Goal: Entertainment & Leisure: Consume media (video, audio)

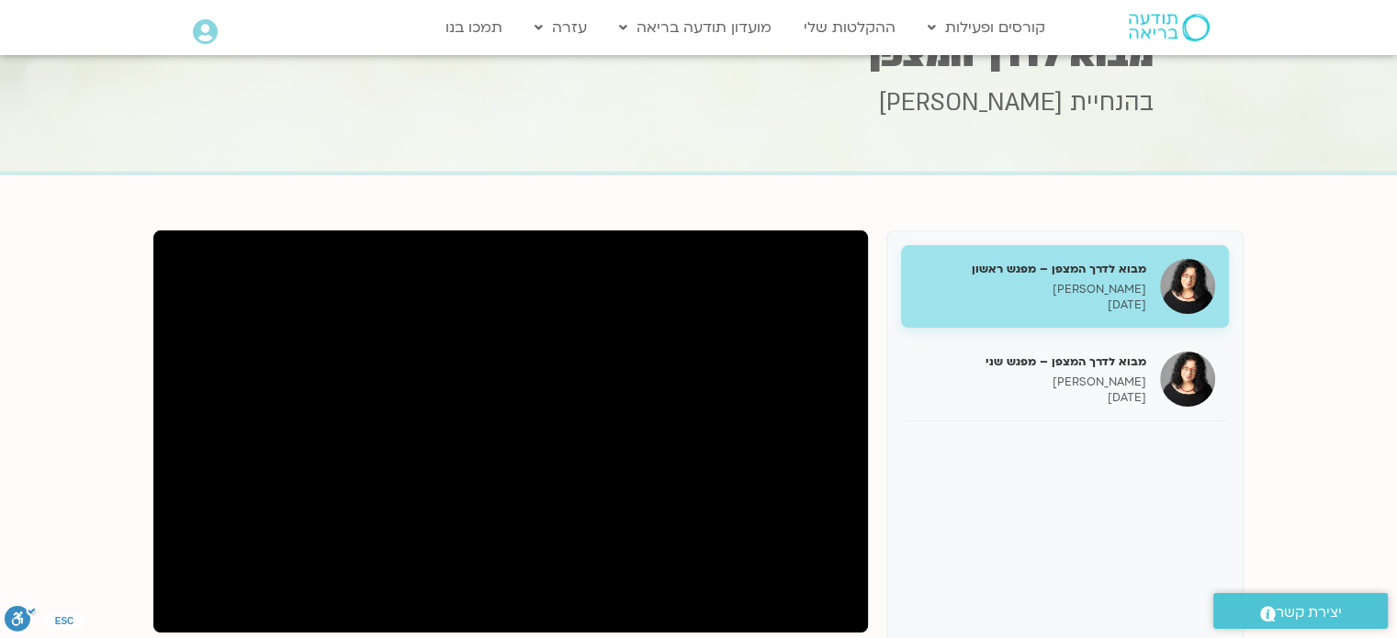
scroll to position [59, 0]
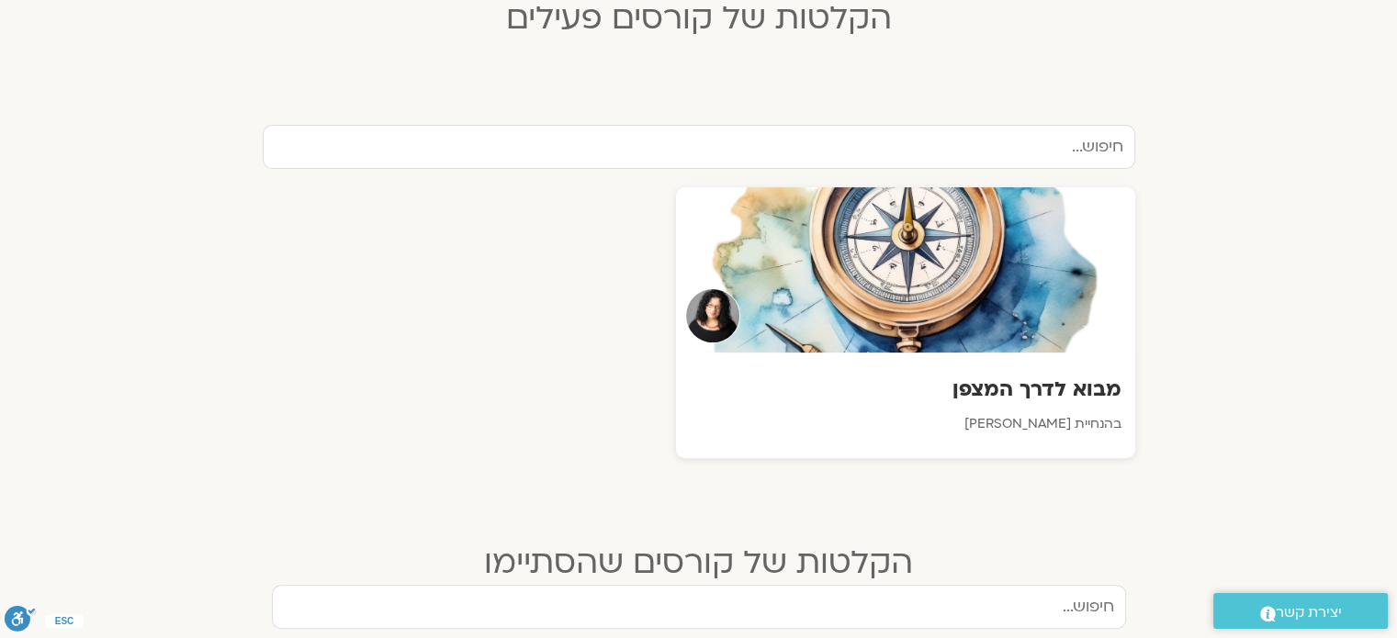
scroll to position [551, 0]
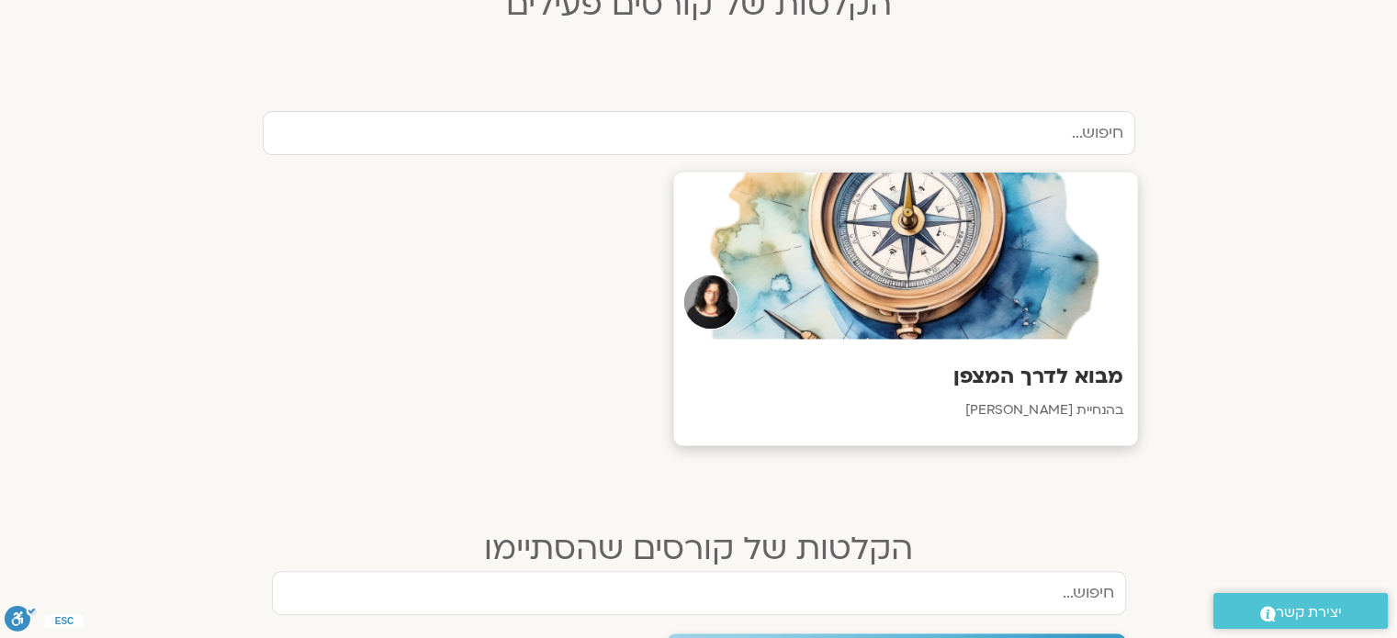
click at [887, 313] on div at bounding box center [905, 256] width 464 height 167
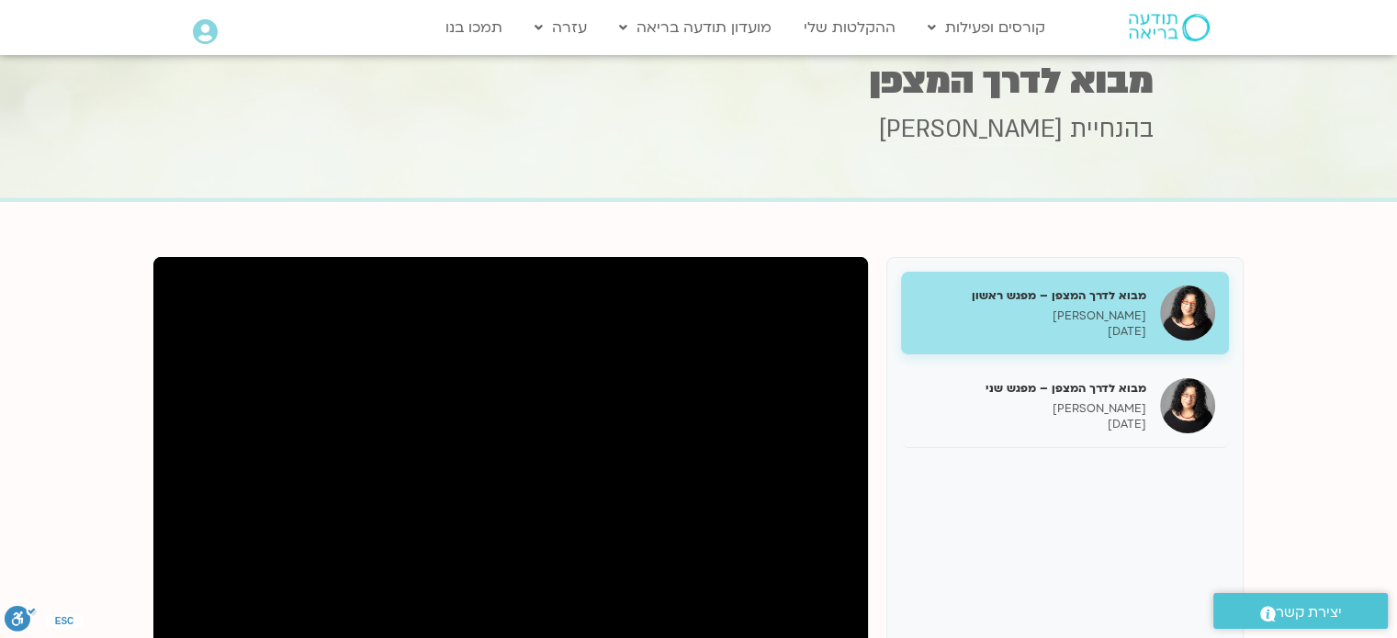
scroll to position [57, 0]
